Goal: Information Seeking & Learning: Check status

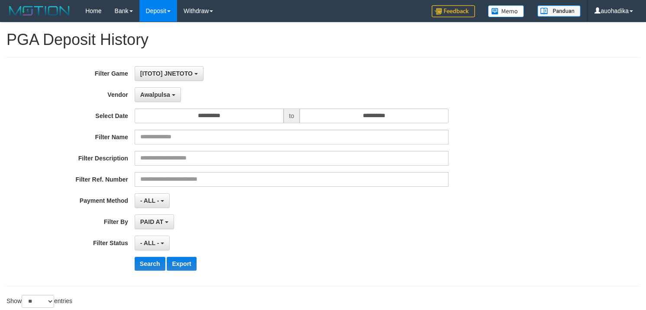
select select "**********"
select select "**"
click at [462, 227] on div "**********" at bounding box center [269, 222] width 538 height 15
select select
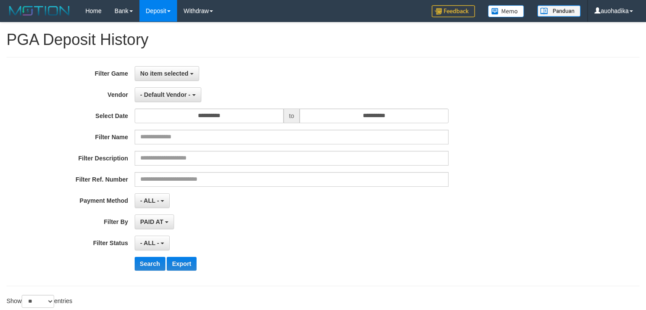
select select "**"
click at [428, 59] on div "**********" at bounding box center [322, 171] width 633 height 229
select select
select select "**"
click at [275, 65] on div "**********" at bounding box center [322, 171] width 633 height 229
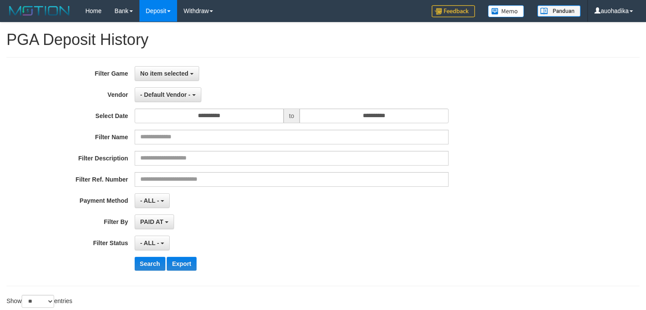
select select
select select "**"
click at [168, 77] on button "No item selected" at bounding box center [167, 73] width 64 height 15
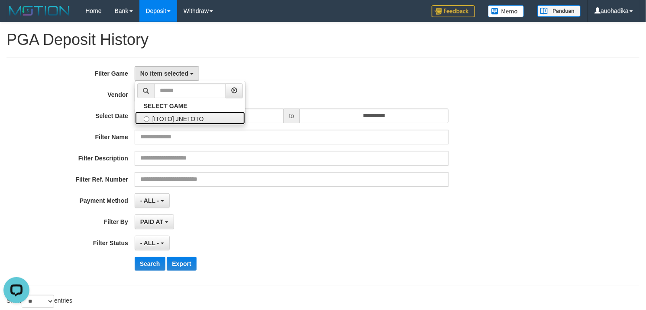
click at [169, 121] on label "[ITOTO] JNETOTO" at bounding box center [190, 118] width 110 height 13
select select "***"
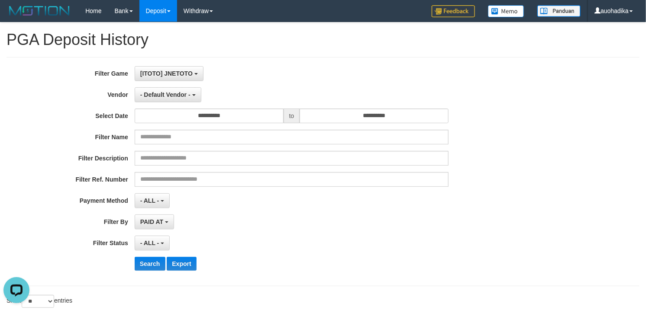
scroll to position [7, 0]
click at [173, 91] on button "- Default Vendor -" at bounding box center [168, 94] width 67 height 15
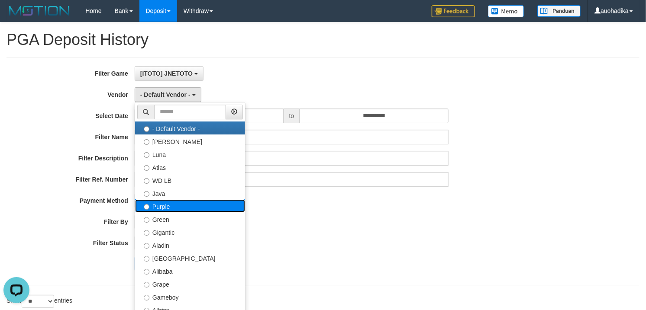
click at [186, 202] on label "Purple" at bounding box center [190, 205] width 110 height 13
select select "**********"
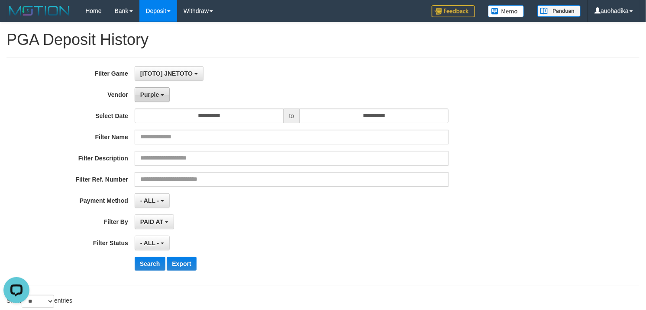
click at [144, 91] on button "Purple" at bounding box center [152, 94] width 35 height 15
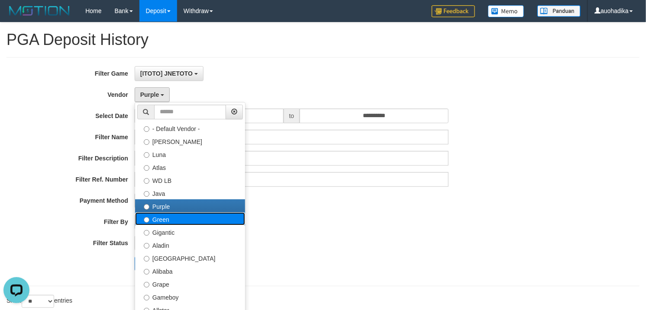
click at [183, 223] on label "Green" at bounding box center [190, 218] width 110 height 13
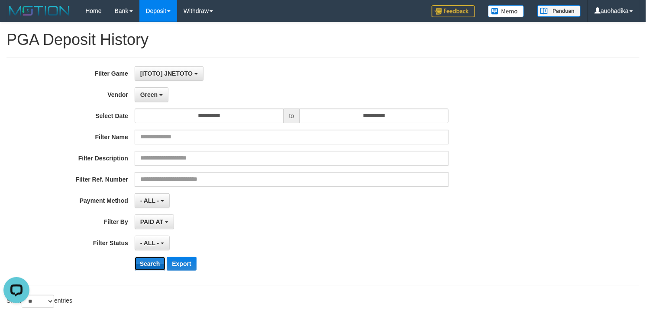
click at [155, 266] on button "Search" at bounding box center [150, 264] width 31 height 14
click at [539, 176] on div "**********" at bounding box center [323, 171] width 646 height 211
click at [149, 273] on div "**********" at bounding box center [269, 171] width 538 height 211
click at [145, 267] on button "Search" at bounding box center [150, 264] width 31 height 14
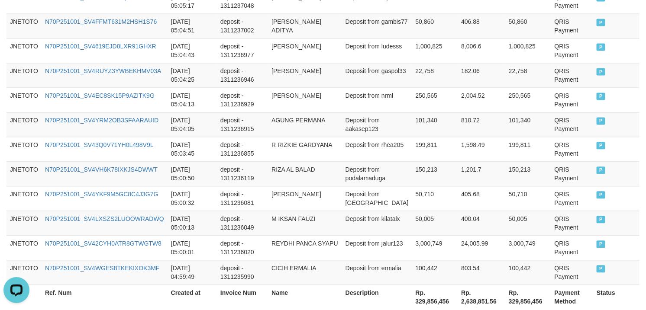
scroll to position [741, 0]
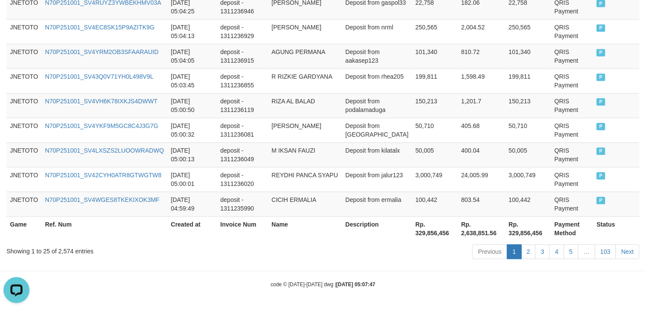
click at [61, 248] on div "Showing 1 to 25 of 2,574 entries" at bounding box center [134, 250] width 256 height 12
copy div "2,574"
click at [418, 226] on th "Rp. 329,856,456" at bounding box center [435, 228] width 46 height 25
click at [415, 236] on th "Rp. 329,856,456" at bounding box center [435, 228] width 46 height 25
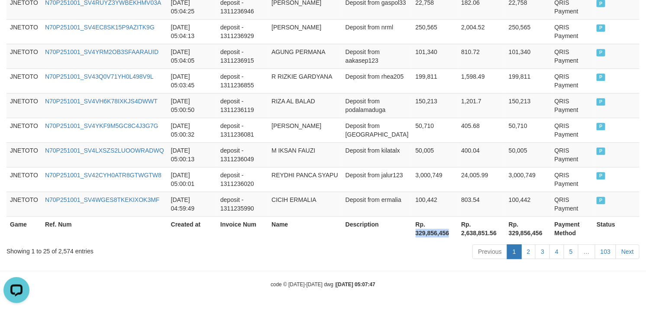
click at [415, 236] on th "Rp. 329,856,456" at bounding box center [435, 228] width 46 height 25
copy th "329,856,456"
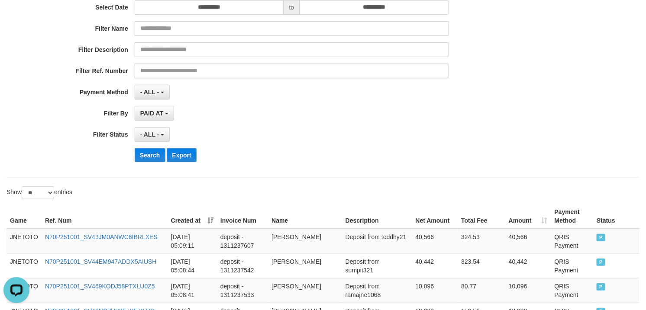
scroll to position [20, 0]
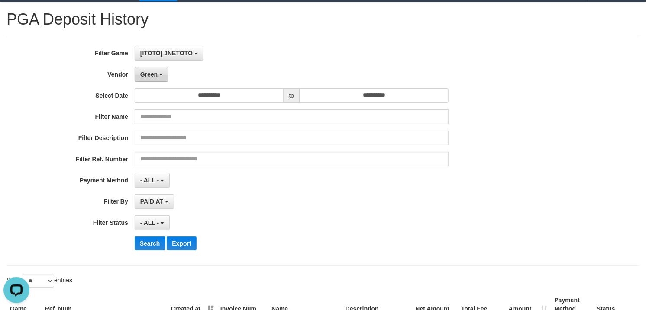
click at [154, 79] on button "Green" at bounding box center [152, 74] width 34 height 15
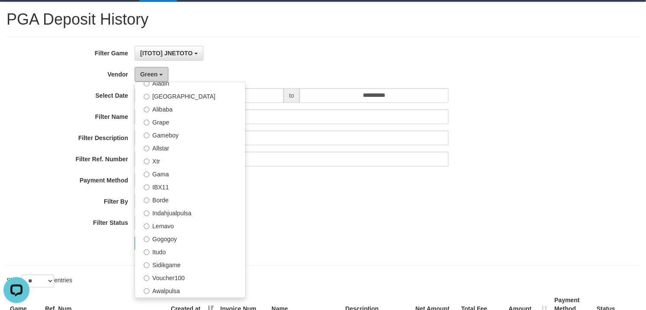
scroll to position [144, 0]
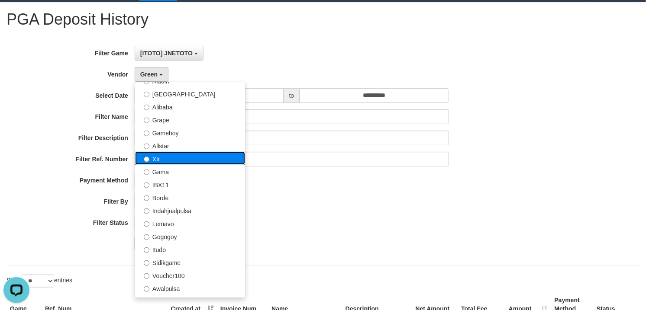
click at [189, 157] on label "Xtr" at bounding box center [190, 158] width 110 height 13
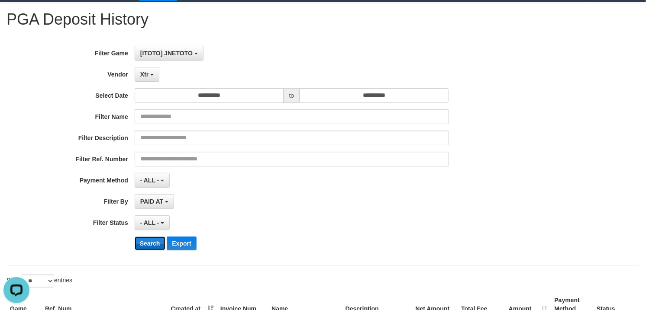
click at [139, 247] on button "Search" at bounding box center [150, 244] width 31 height 14
click at [148, 246] on button "Search" at bounding box center [150, 244] width 31 height 14
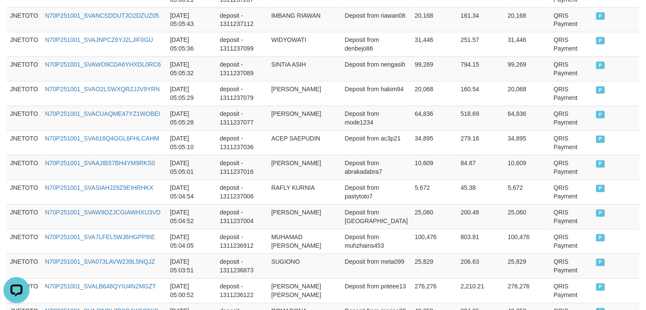
scroll to position [741, 0]
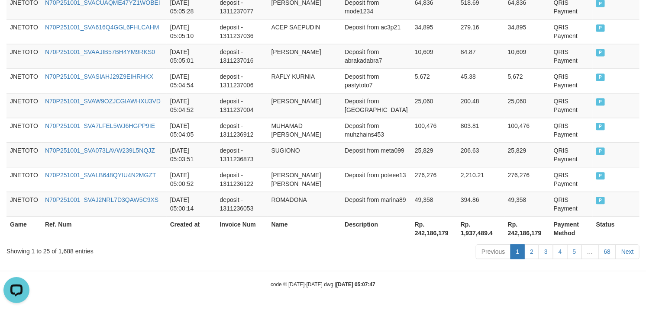
click at [63, 258] on div "Showing 1 to 25 of 1,688 entries Previous 1 2 3 4 5 … 68 Next" at bounding box center [323, 253] width 646 height 19
click at [71, 257] on div "Showing 1 to 25 of 1,688 entries Previous 1 2 3 4 5 … 68 Next" at bounding box center [323, 253] width 646 height 19
click at [51, 249] on div "Showing 1 to 25 of 1,688 entries" at bounding box center [134, 250] width 256 height 12
click at [67, 249] on div "Showing 1 to 25 of 1,688 entries" at bounding box center [134, 250] width 256 height 12
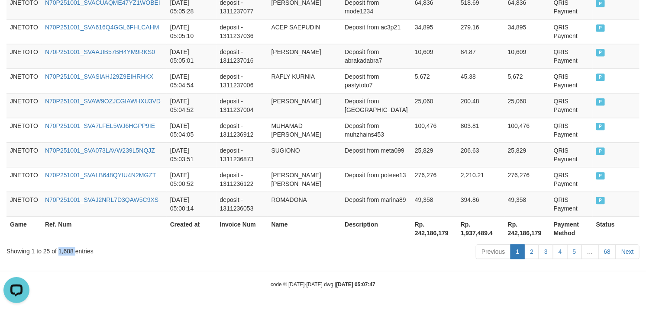
click at [67, 249] on div "Showing 1 to 25 of 1,688 entries" at bounding box center [134, 250] width 256 height 12
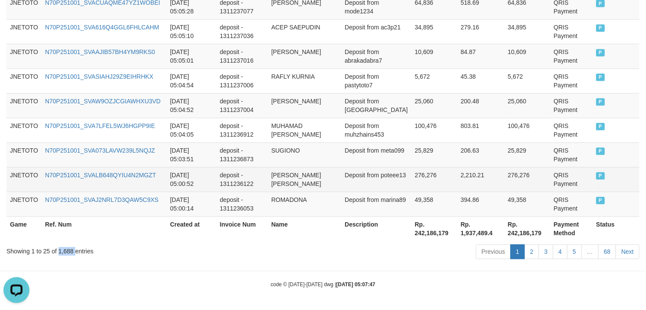
copy div "1,688"
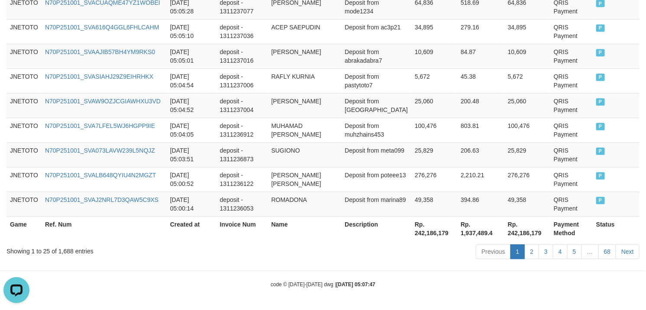
click at [423, 236] on th "Rp. 242,186,179" at bounding box center [434, 228] width 46 height 25
copy th "242,186,179"
click at [418, 235] on th "Rp. 242,186,179" at bounding box center [434, 228] width 46 height 25
drag, startPoint x: 418, startPoint y: 235, endPoint x: 429, endPoint y: 237, distance: 11.0
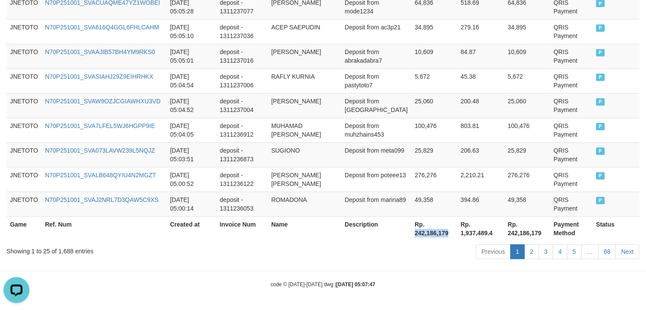
click at [429, 237] on th "Rp. 242,186,179" at bounding box center [434, 228] width 46 height 25
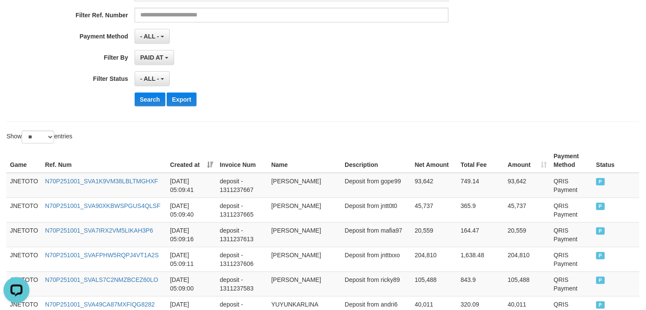
scroll to position [0, 0]
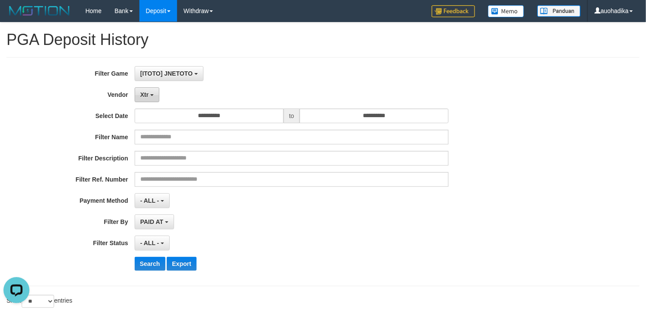
click at [148, 97] on span "Xtr" at bounding box center [144, 94] width 8 height 7
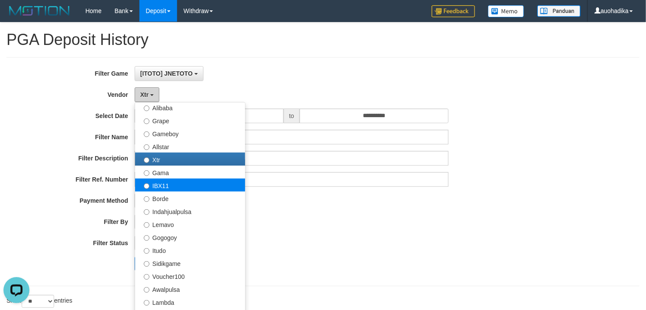
scroll to position [216, 0]
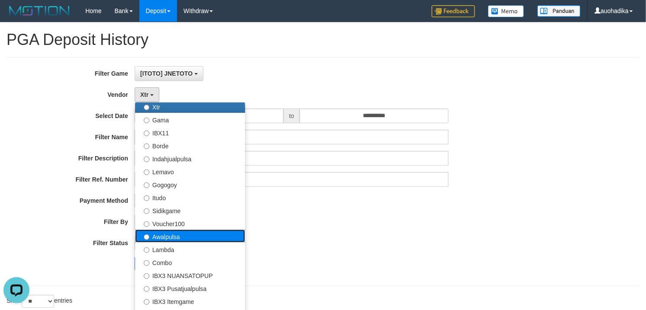
click at [189, 236] on label "Awalpulsa" at bounding box center [190, 236] width 110 height 13
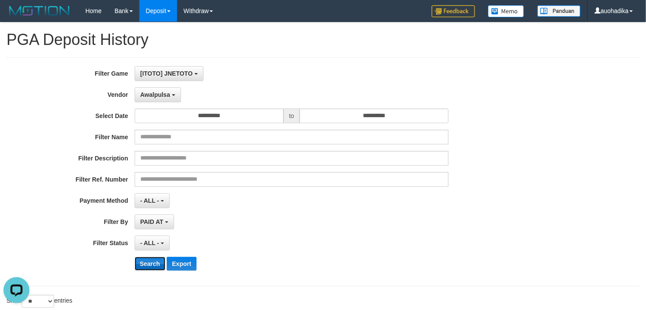
click at [143, 263] on button "Search" at bounding box center [150, 264] width 31 height 14
click at [144, 262] on button "Search" at bounding box center [150, 264] width 31 height 14
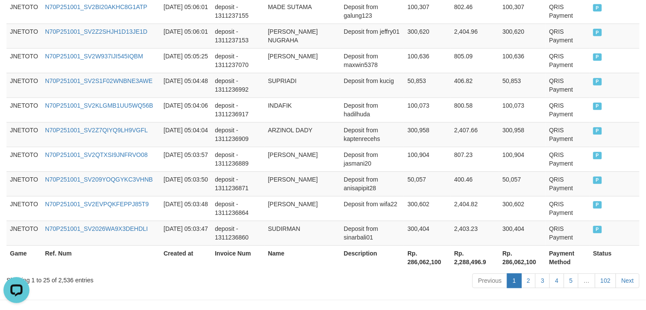
scroll to position [721, 0]
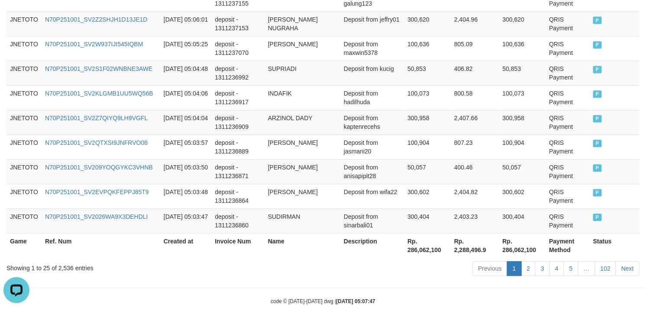
click at [68, 271] on div "Showing 1 to 25 of 2,536 entries" at bounding box center [134, 266] width 256 height 12
click at [66, 270] on div "Showing 1 to 25 of 2,536 entries" at bounding box center [134, 266] width 256 height 12
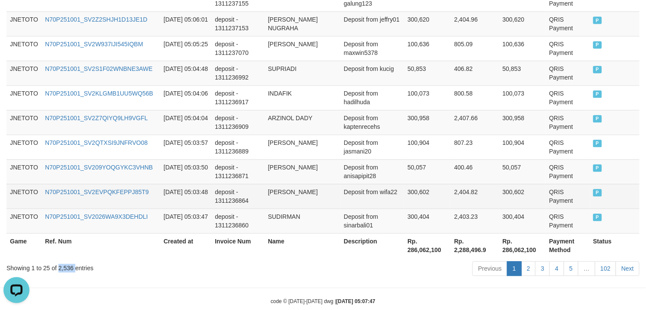
copy div "2,536"
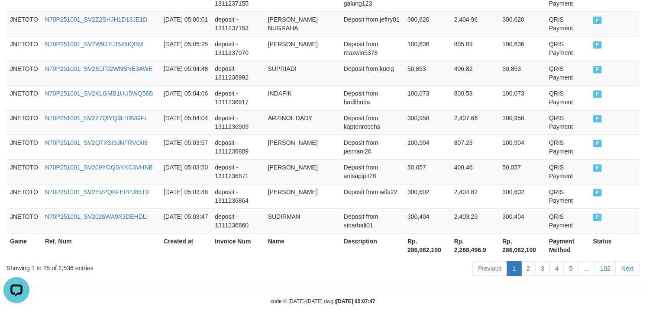
click at [417, 255] on th "Rp. 286,062,100" at bounding box center [427, 245] width 47 height 25
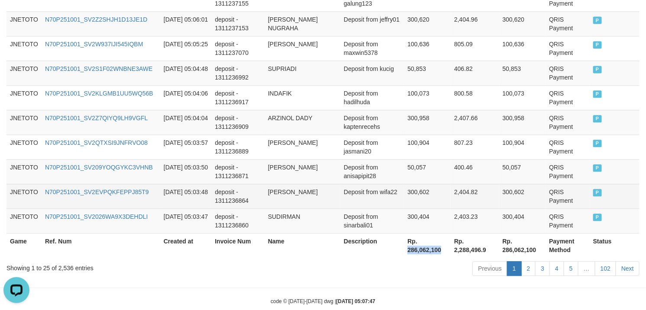
copy th "286,062,100"
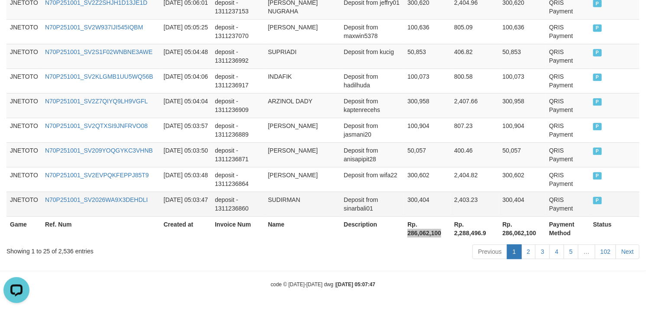
scroll to position [741, 0]
click at [461, 195] on td "2,403.23" at bounding box center [474, 204] width 48 height 25
click at [63, 250] on div "Showing 1 to 25 of 2,536 entries" at bounding box center [134, 250] width 256 height 12
copy div "2,536"
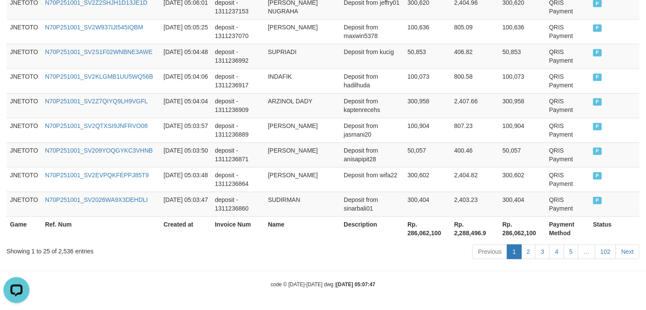
click at [424, 229] on th "Rp. 286,062,100" at bounding box center [427, 228] width 47 height 25
copy th "286,062,100"
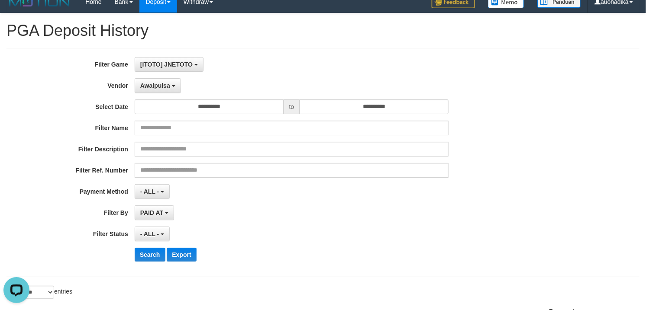
scroll to position [0, 0]
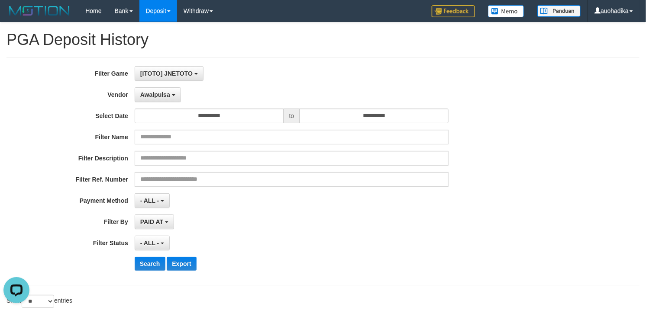
click at [157, 87] on div "**********" at bounding box center [269, 171] width 538 height 211
click at [157, 93] on span "Awalpulsa" at bounding box center [155, 94] width 30 height 7
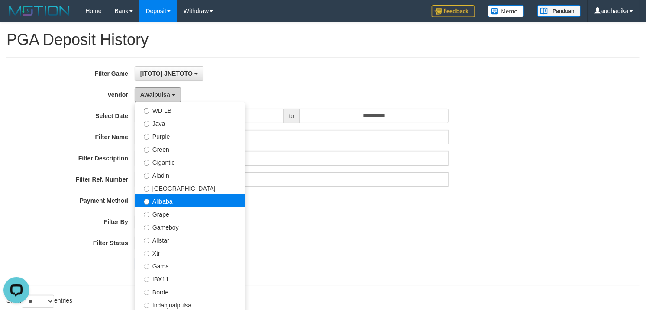
scroll to position [72, 0]
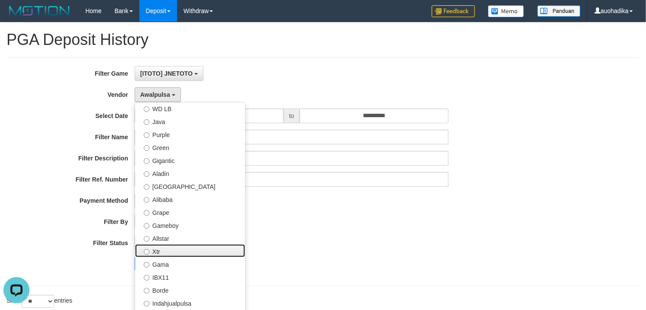
click at [174, 254] on label "Xtr" at bounding box center [190, 250] width 110 height 13
select select "**********"
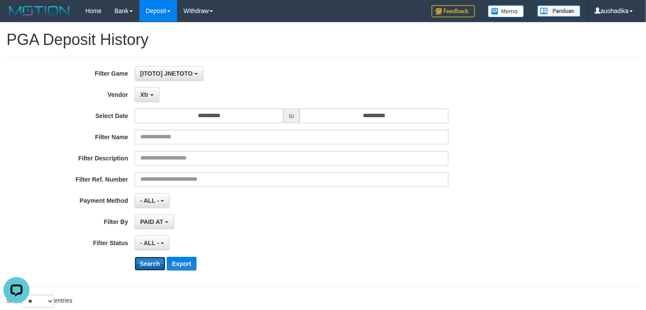
click at [136, 264] on button "Search" at bounding box center [150, 264] width 31 height 14
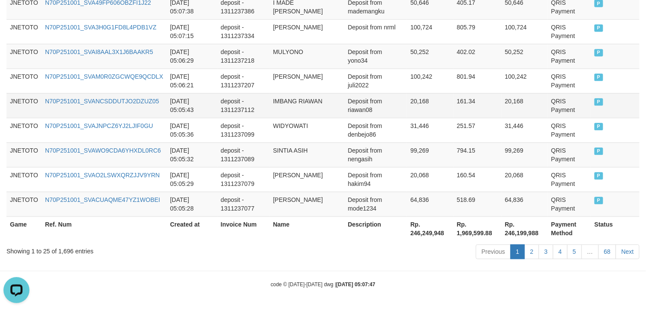
scroll to position [741, 0]
click at [64, 252] on div "Showing 1 to 25 of 1,696 entries" at bounding box center [134, 250] width 256 height 12
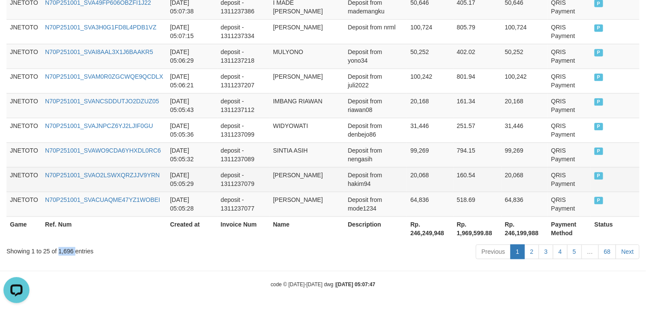
copy div "1,696"
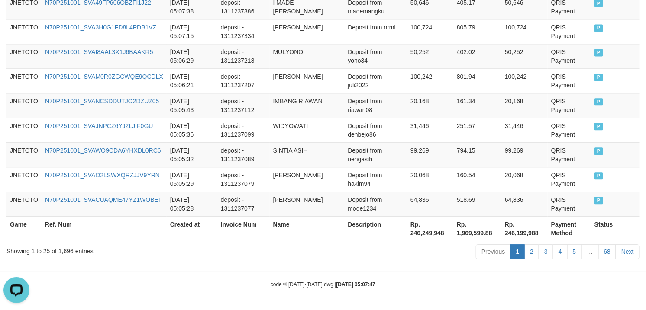
click at [422, 226] on th "Rp. 246,249,948" at bounding box center [430, 228] width 46 height 25
click at [424, 235] on th "Rp. 246,249,948" at bounding box center [430, 228] width 46 height 25
copy th "246,249,948"
click at [427, 230] on th "Rp. 246,249,948" at bounding box center [430, 228] width 46 height 25
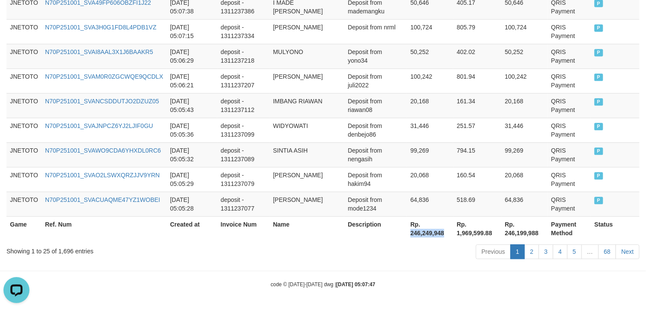
click at [427, 230] on th "Rp. 246,249,948" at bounding box center [430, 228] width 46 height 25
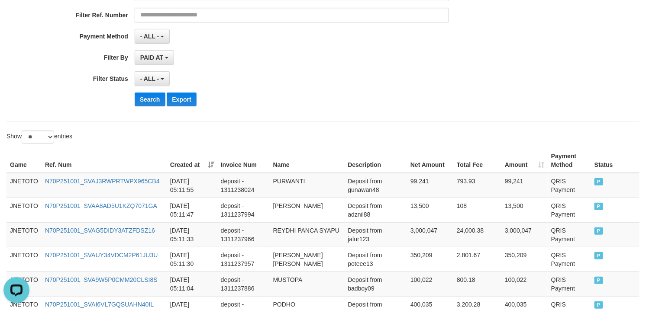
scroll to position [0, 0]
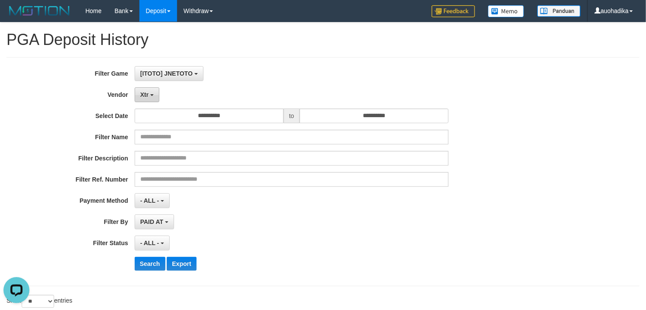
click at [146, 101] on button "Xtr" at bounding box center [147, 94] width 25 height 15
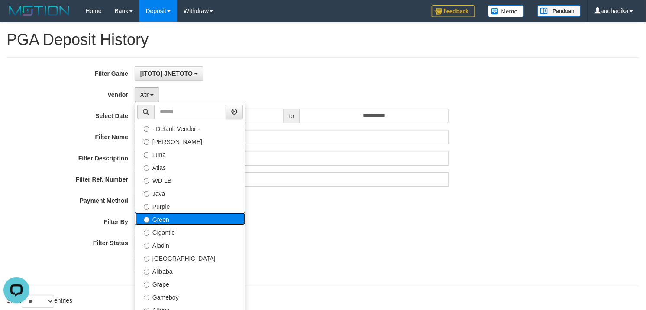
click at [168, 219] on label "Green" at bounding box center [190, 218] width 110 height 13
select select "**********"
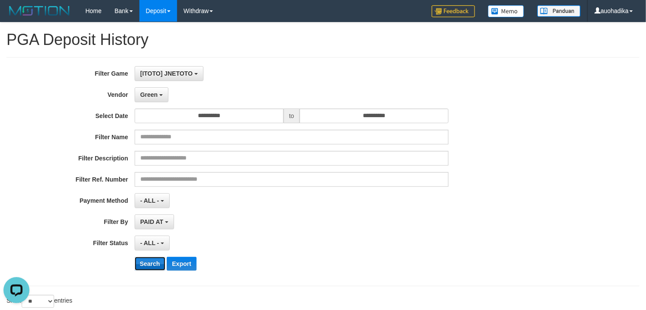
click at [158, 263] on button "Search" at bounding box center [150, 264] width 31 height 14
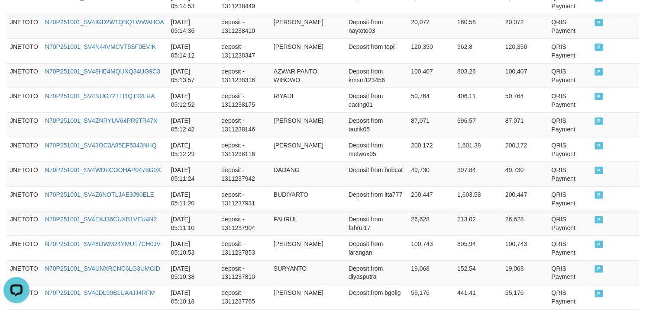
scroll to position [741, 0]
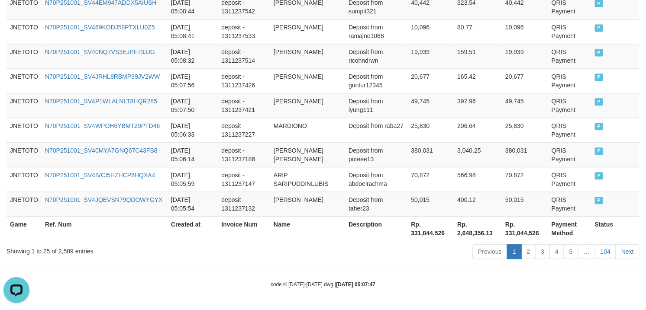
click at [61, 254] on div "Showing 1 to 25 of 2,589 entries" at bounding box center [134, 250] width 256 height 12
click at [426, 232] on th "Rp. 331,044,526" at bounding box center [431, 228] width 46 height 25
